Goal: Transaction & Acquisition: Book appointment/travel/reservation

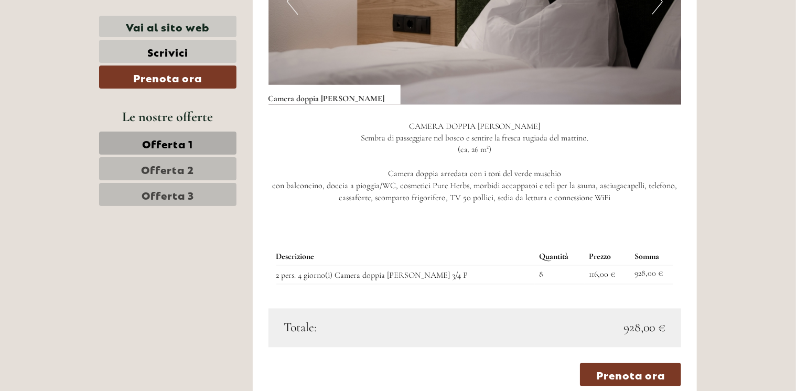
scroll to position [840, 0]
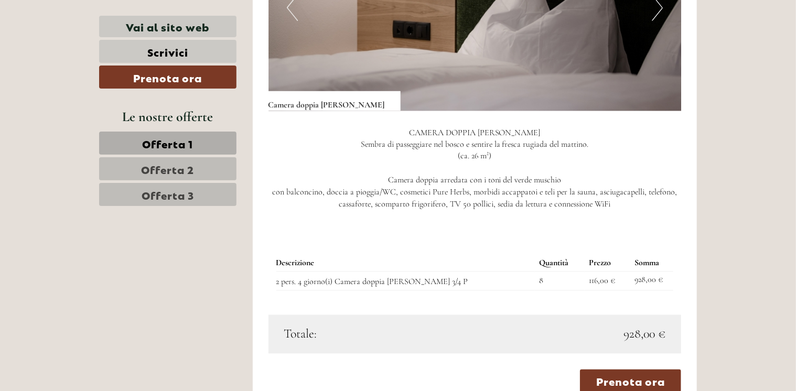
drag, startPoint x: 795, startPoint y: 81, endPoint x: 791, endPoint y: 39, distance: 42.1
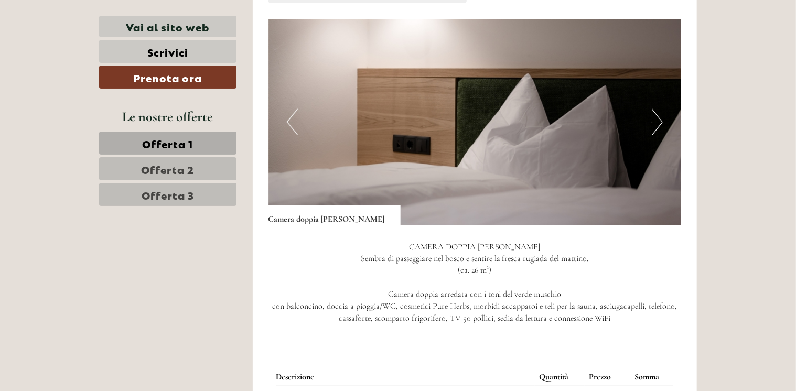
scroll to position [756, 0]
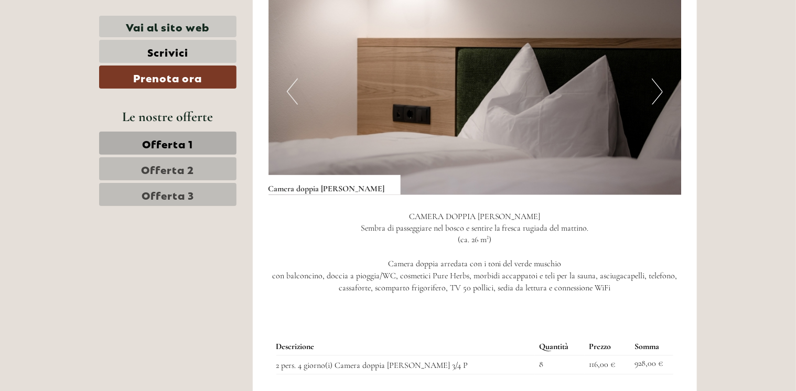
click at [657, 79] on button "Next" at bounding box center [657, 92] width 11 height 26
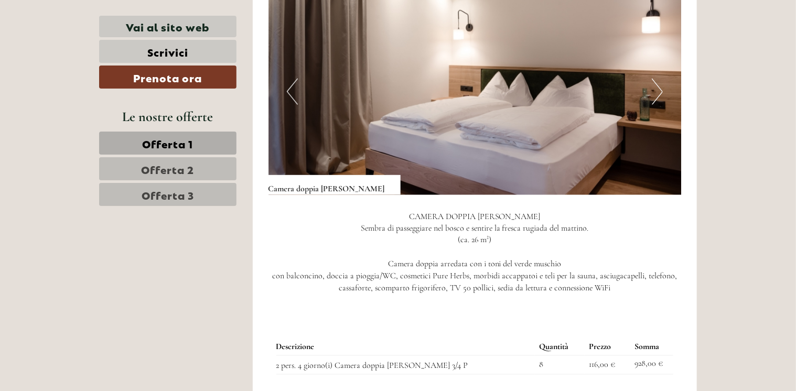
click at [657, 79] on button "Next" at bounding box center [657, 92] width 11 height 26
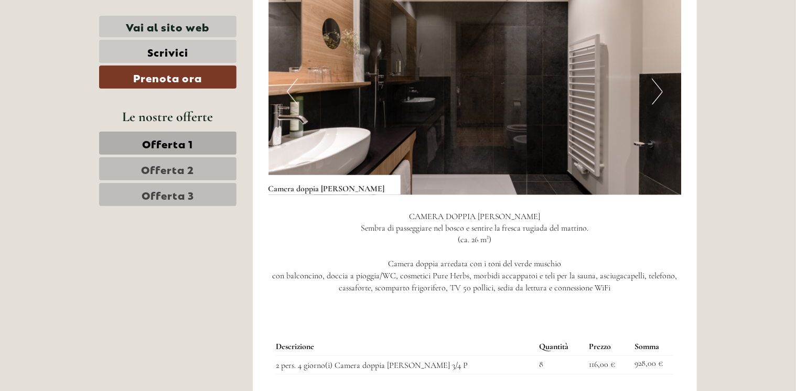
click at [657, 79] on button "Next" at bounding box center [657, 92] width 11 height 26
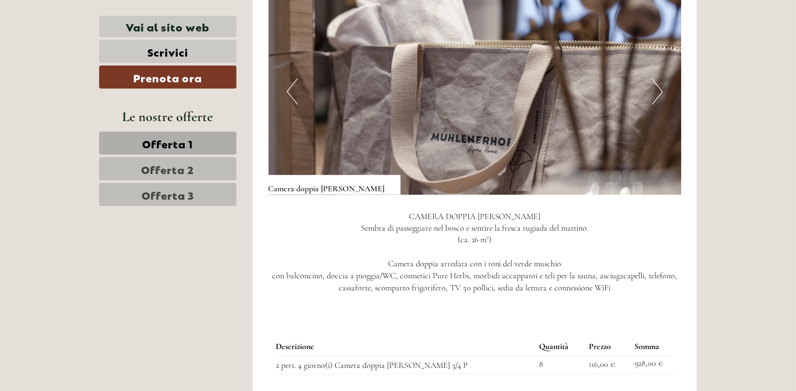
click at [657, 79] on button "Next" at bounding box center [657, 92] width 11 height 26
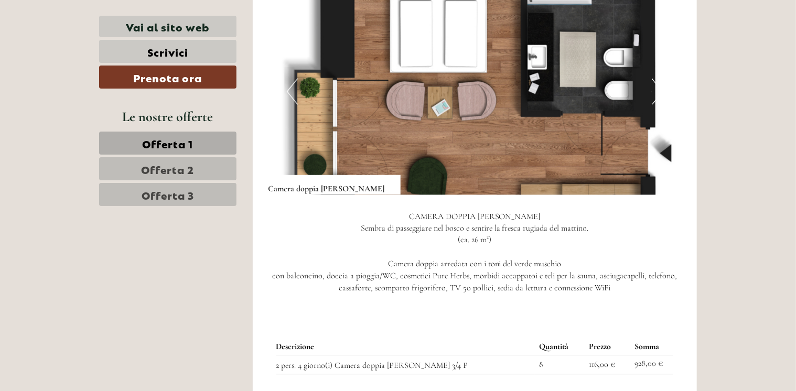
click at [657, 79] on button "Next" at bounding box center [657, 92] width 11 height 26
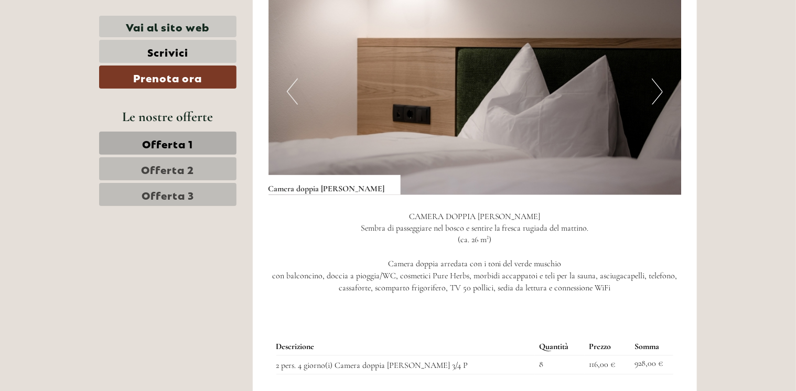
click at [657, 79] on button "Next" at bounding box center [657, 92] width 11 height 26
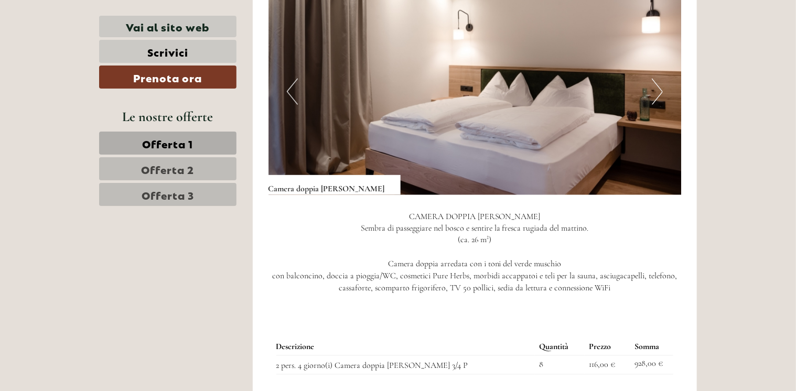
click at [657, 79] on button "Next" at bounding box center [657, 92] width 11 height 26
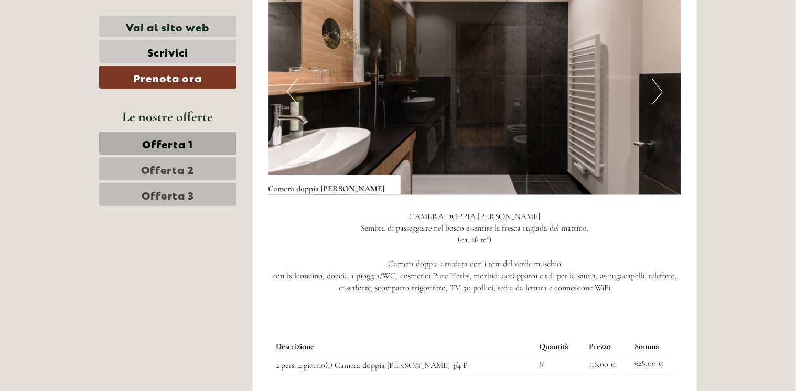
click at [657, 79] on button "Next" at bounding box center [657, 92] width 11 height 26
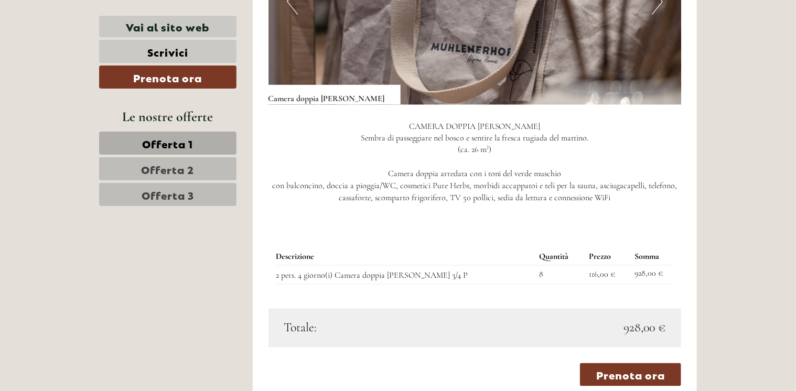
scroll to position [859, 0]
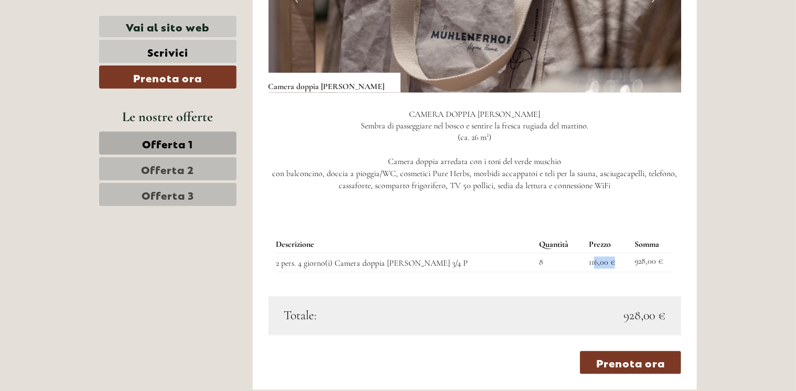
drag, startPoint x: 580, startPoint y: 254, endPoint x: 604, endPoint y: 250, distance: 24.0
click at [604, 254] on td "116,00 €" at bounding box center [607, 263] width 46 height 19
drag, startPoint x: 604, startPoint y: 250, endPoint x: 556, endPoint y: 263, distance: 49.5
click at [556, 263] on div "Descrizione Quantità Prezzo Somma 2 pers. 4 giorno(i) Camera doppia SILVA 3/4 P…" at bounding box center [474, 255] width 413 height 84
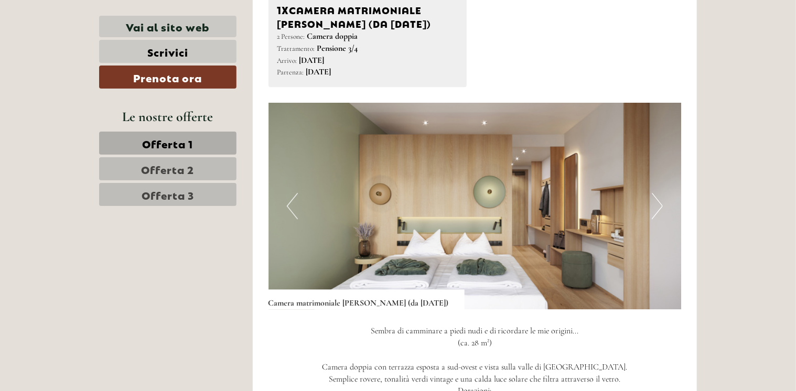
scroll to position [1374, 0]
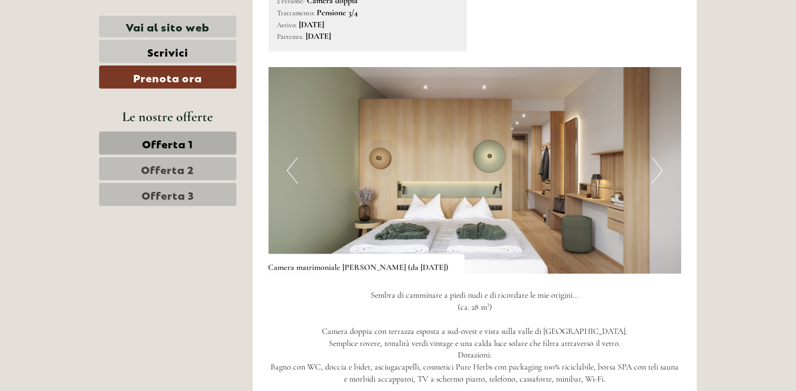
click at [657, 157] on button "Next" at bounding box center [657, 170] width 11 height 26
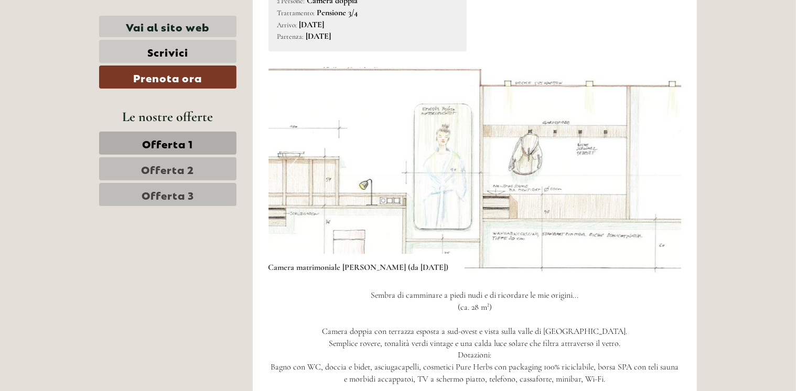
click at [658, 157] on button "Next" at bounding box center [657, 170] width 11 height 26
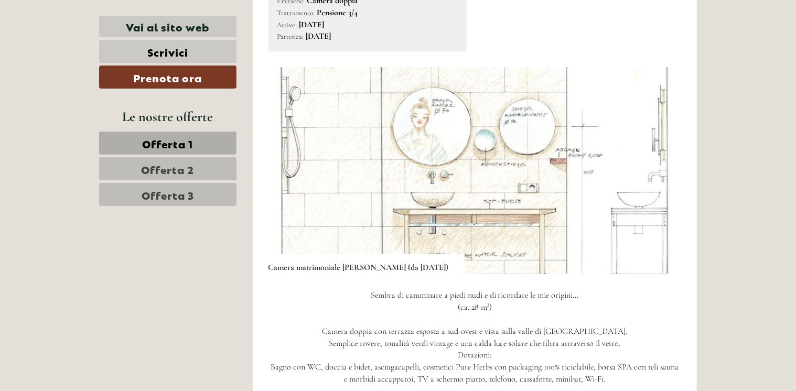
click at [658, 157] on button "Next" at bounding box center [657, 170] width 11 height 26
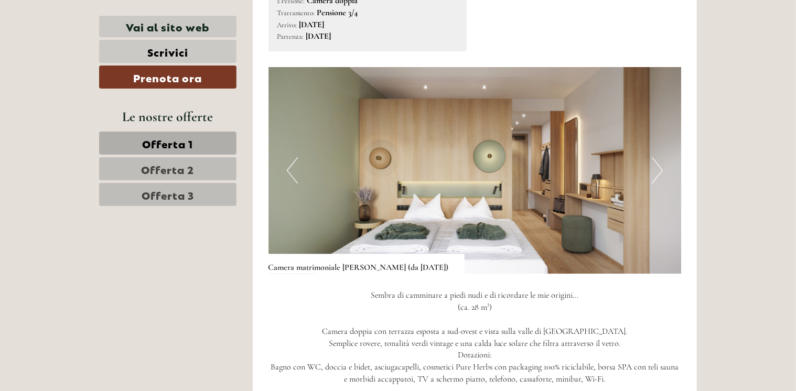
click at [658, 157] on button "Next" at bounding box center [657, 170] width 11 height 26
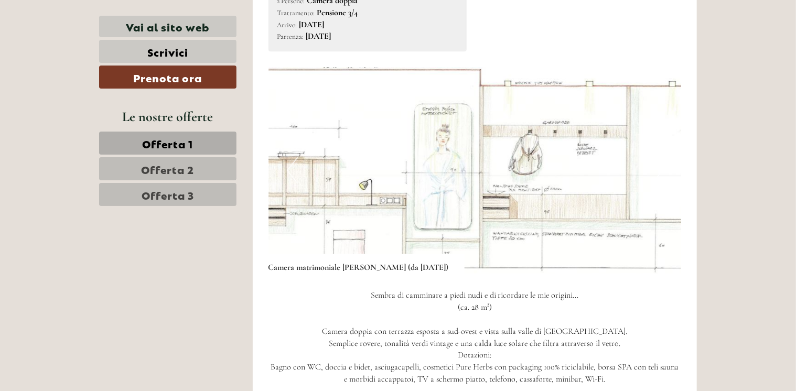
click at [658, 157] on button "Next" at bounding box center [657, 170] width 11 height 26
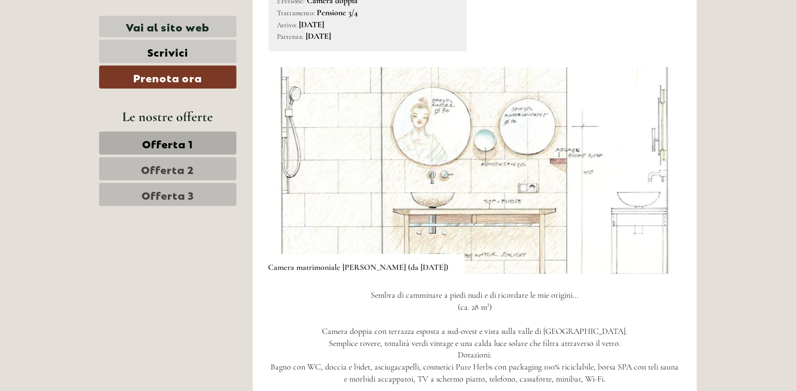
click at [658, 157] on button "Next" at bounding box center [657, 170] width 11 height 26
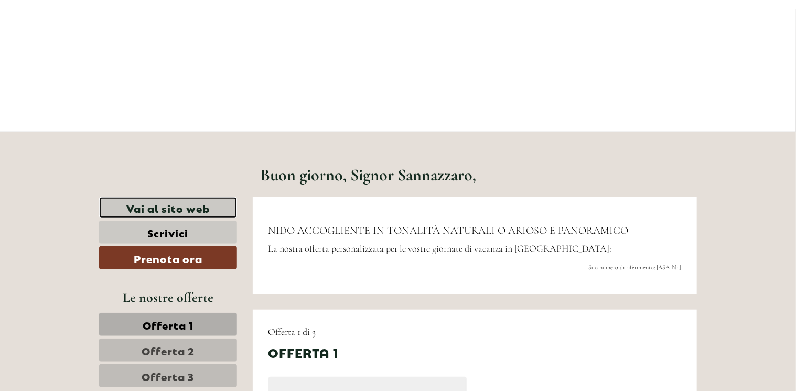
scroll to position [0, 0]
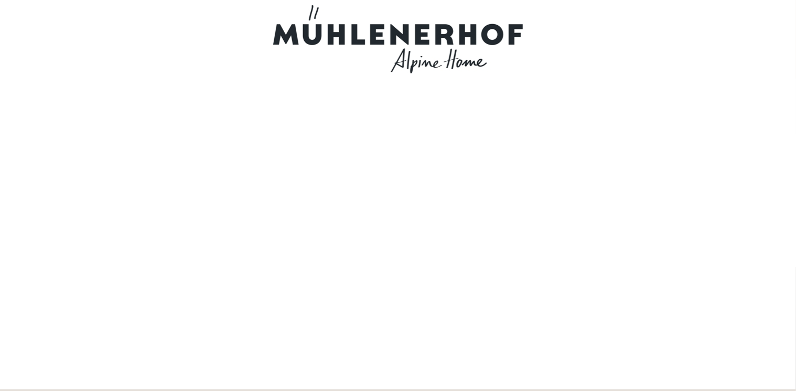
drag, startPoint x: 795, startPoint y: 19, endPoint x: 795, endPoint y: 32, distance: 12.6
click at [795, 32] on div at bounding box center [398, 194] width 796 height 389
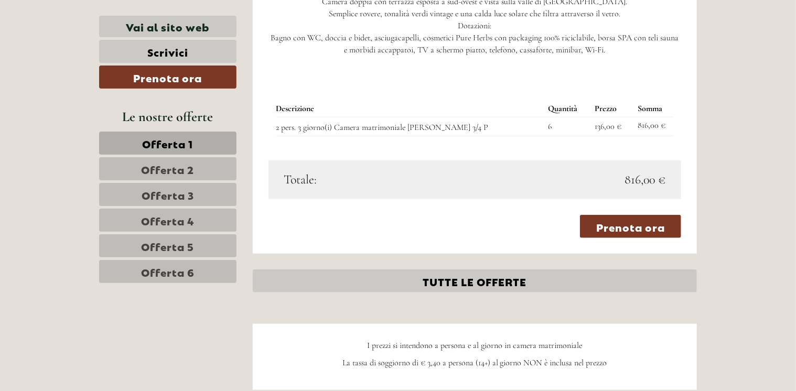
scroll to position [2266, 0]
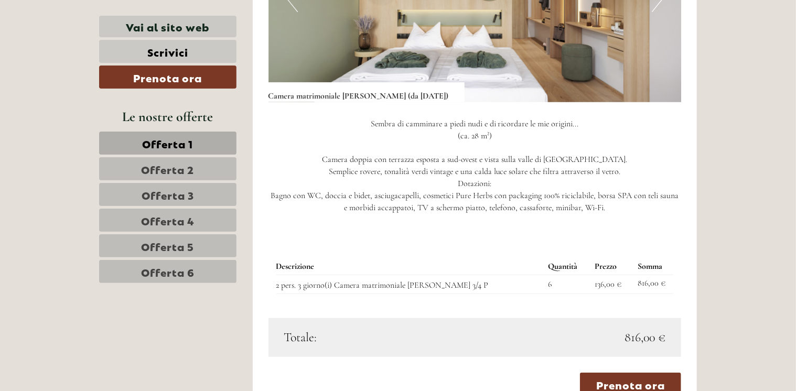
click at [193, 215] on span "Offerta 4" at bounding box center [167, 220] width 53 height 15
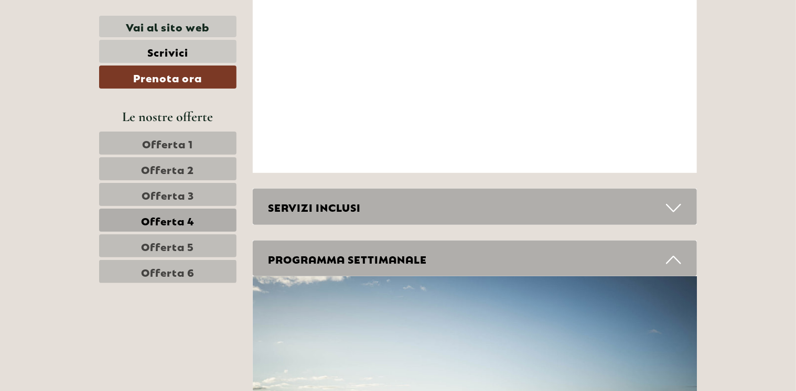
scroll to position [568, 0]
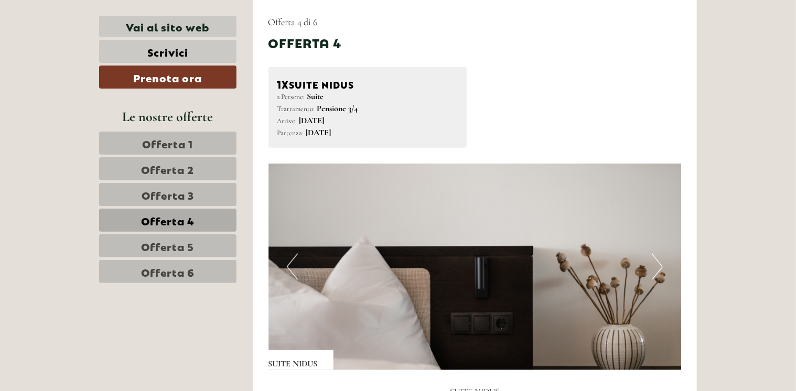
click at [148, 242] on span "Offerta 5" at bounding box center [168, 246] width 53 height 15
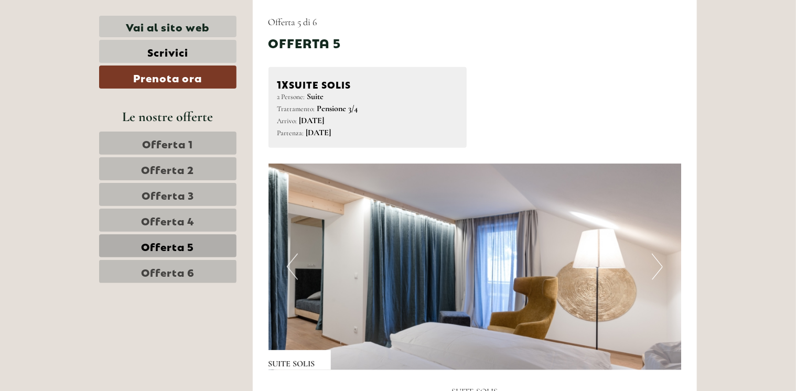
click at [157, 272] on span "Offerta 6" at bounding box center [167, 271] width 53 height 15
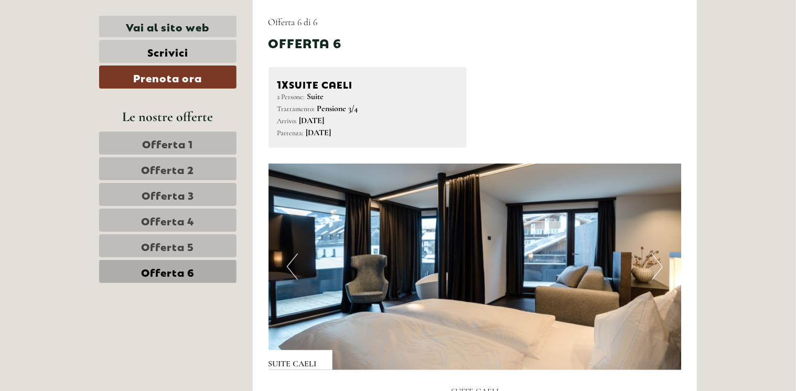
click at [163, 189] on span "Offerta 3" at bounding box center [168, 194] width 52 height 15
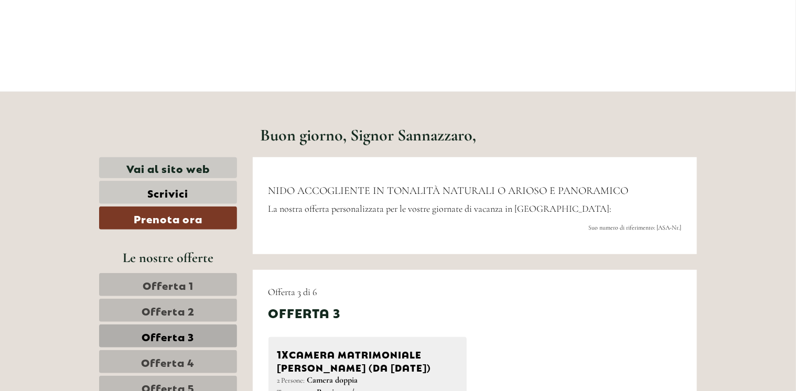
scroll to position [289, 0]
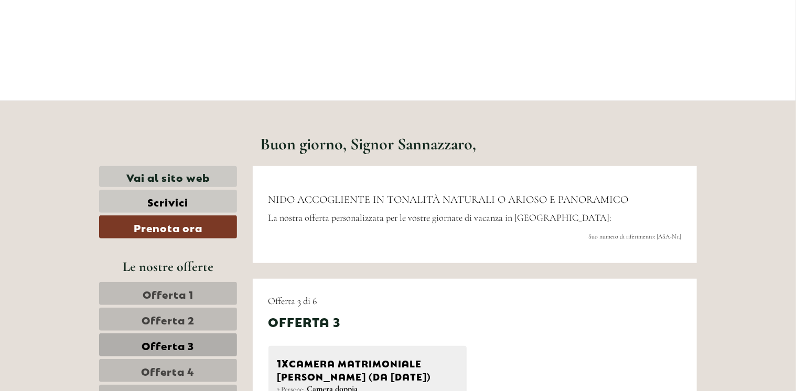
click at [168, 301] on link "Offerta 1" at bounding box center [168, 293] width 138 height 23
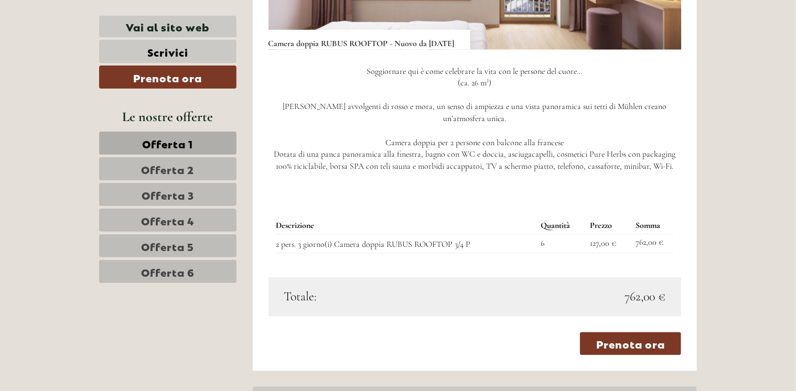
scroll to position [906, 0]
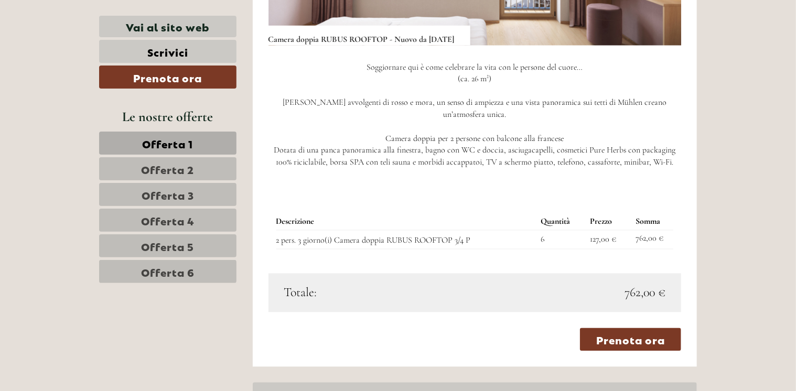
click at [505, 181] on div "Soggiornare qui è come celebrare la vita con le persone del cuore… (ca. 26 m²) …" at bounding box center [474, 118] width 413 height 145
drag, startPoint x: 584, startPoint y: 247, endPoint x: 635, endPoint y: 248, distance: 51.4
click at [635, 248] on tr "2 pers. 3 giorno(i) Camera doppia RUBUS ROOFTOP 3/4 P 6 127,00 € 762,00 €" at bounding box center [474, 240] width 397 height 19
drag, startPoint x: 635, startPoint y: 248, endPoint x: 619, endPoint y: 257, distance: 19.0
click at [619, 257] on div "Descrizione Quantità Prezzo Somma 2 pers. 3 giorno(i) Camera doppia RUBUS ROOFT…" at bounding box center [474, 232] width 413 height 84
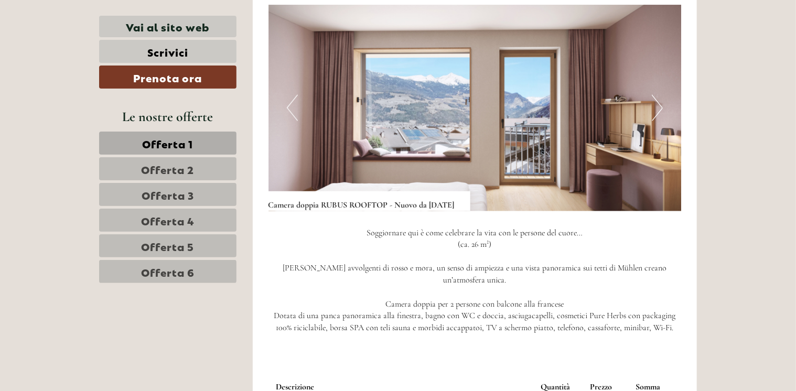
scroll to position [731, 0]
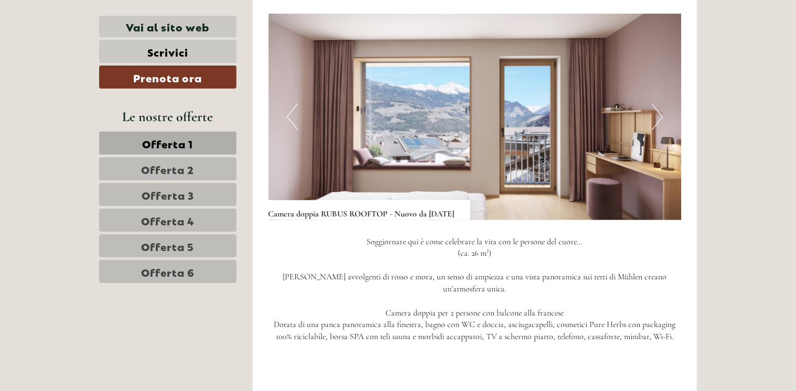
click at [650, 133] on img at bounding box center [474, 117] width 413 height 207
click at [658, 129] on button "Next" at bounding box center [657, 117] width 11 height 26
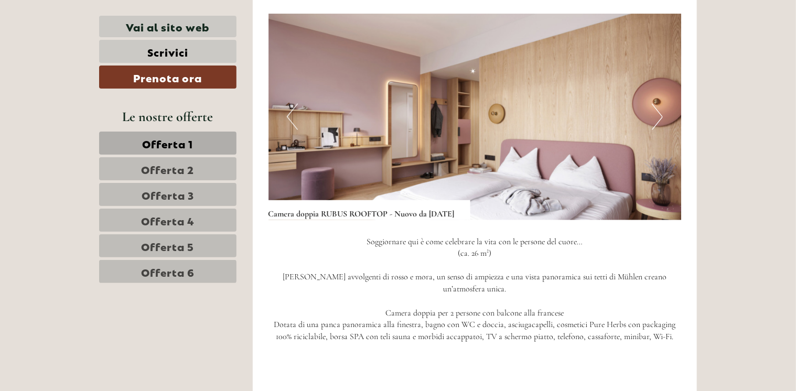
click at [658, 129] on button "Next" at bounding box center [657, 117] width 11 height 26
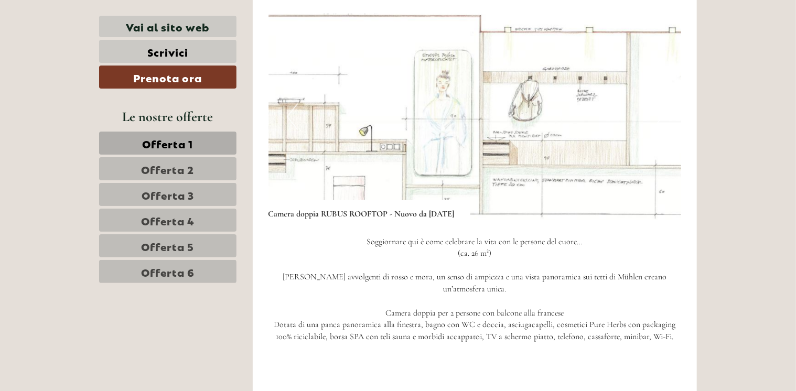
click at [658, 129] on button "Next" at bounding box center [657, 117] width 11 height 26
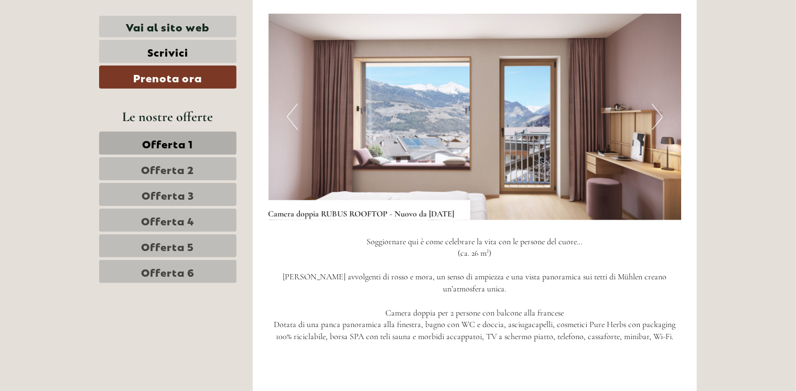
click at [658, 129] on button "Next" at bounding box center [657, 117] width 11 height 26
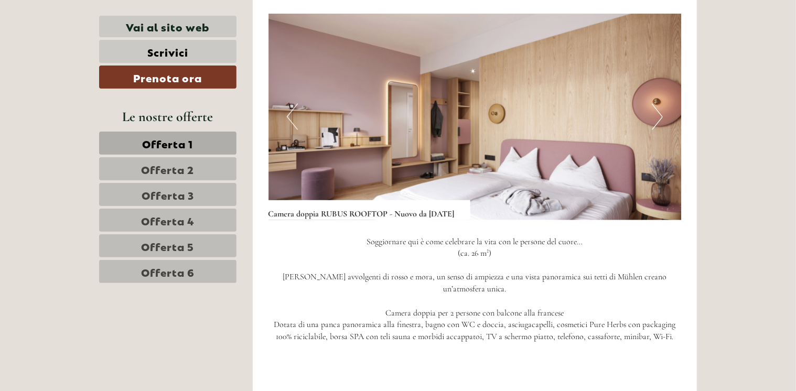
click at [658, 129] on button "Next" at bounding box center [657, 117] width 11 height 26
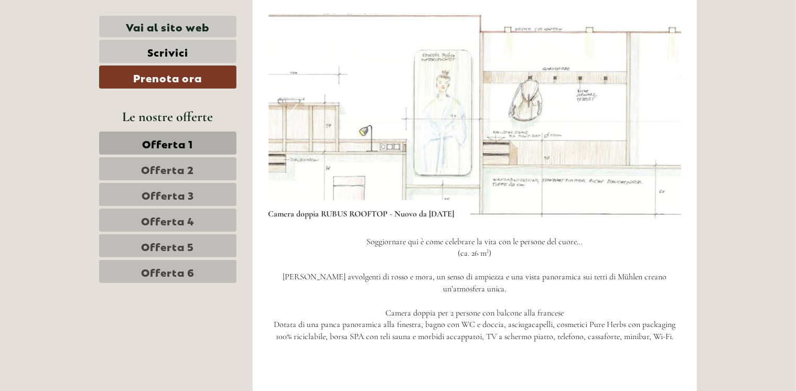
click at [658, 129] on button "Next" at bounding box center [657, 117] width 11 height 26
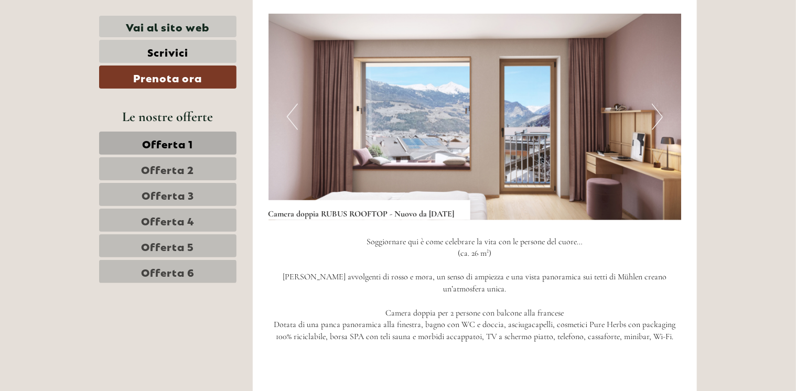
click at [658, 129] on button "Next" at bounding box center [657, 117] width 11 height 26
drag, startPoint x: 658, startPoint y: 129, endPoint x: 781, endPoint y: 85, distance: 130.3
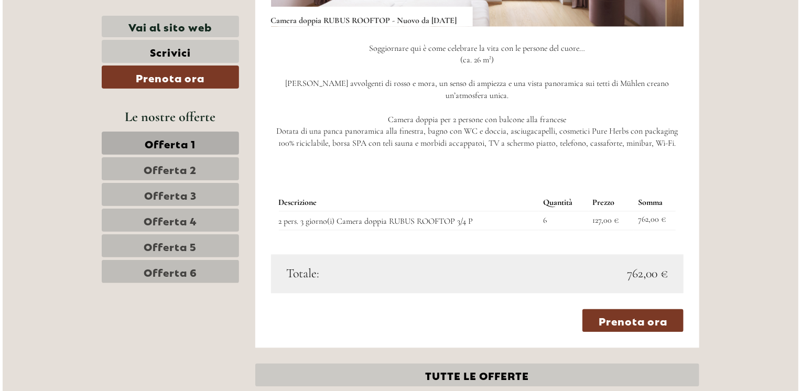
scroll to position [934, 0]
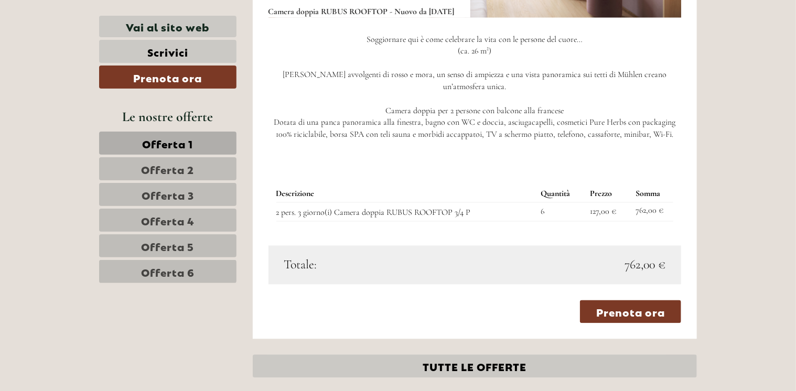
click at [630, 316] on link "Prenota ora" at bounding box center [630, 311] width 101 height 23
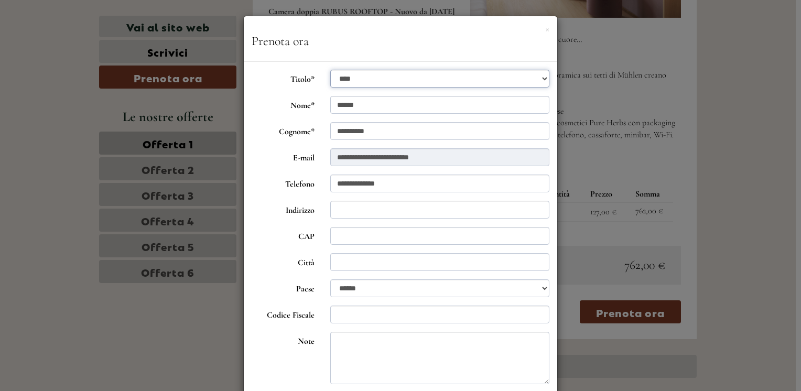
click at [387, 81] on select "**********" at bounding box center [440, 79] width 220 height 18
click at [330, 70] on select "**********" at bounding box center [440, 79] width 220 height 18
click at [363, 208] on input "Indirizzo" at bounding box center [440, 210] width 220 height 18
click at [281, 231] on label "CAP" at bounding box center [283, 235] width 79 height 16
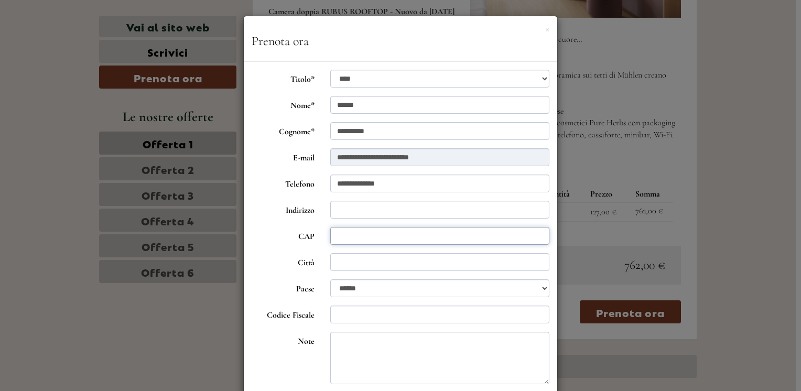
click at [330, 231] on input "CAP" at bounding box center [440, 236] width 220 height 18
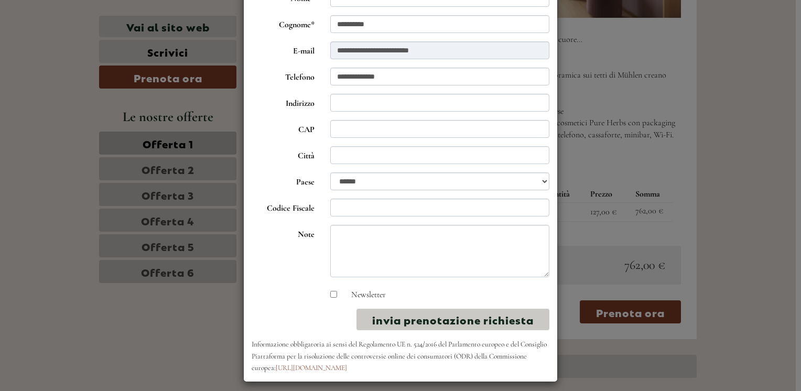
scroll to position [113, 0]
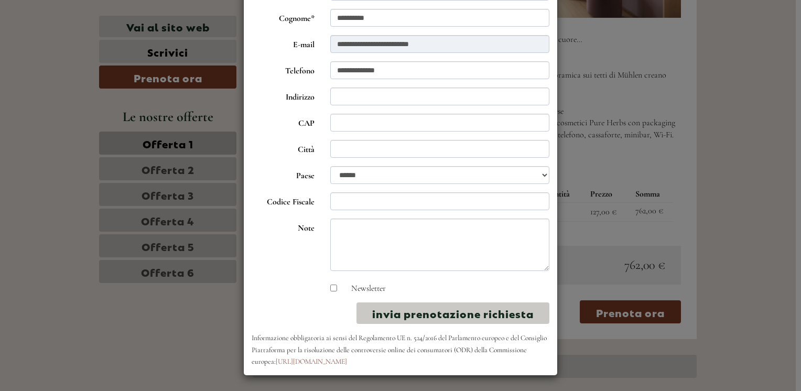
click at [324, 290] on div "Newsletter" at bounding box center [439, 287] width 235 height 16
click at [421, 316] on button "invia prenotazione richiesta" at bounding box center [452, 312] width 193 height 21
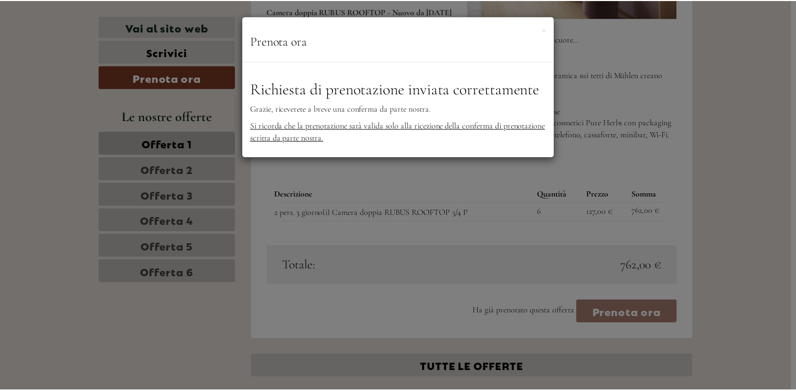
scroll to position [0, 0]
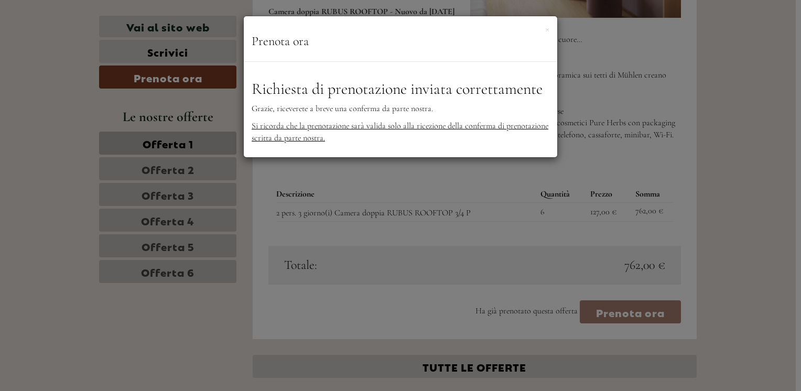
click at [795, 152] on div "**********" at bounding box center [400, 195] width 801 height 391
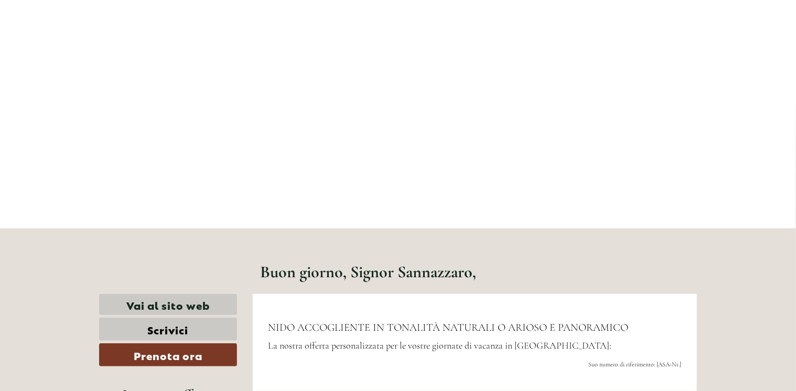
scroll to position [156, 0]
